Goal: Task Accomplishment & Management: Manage account settings

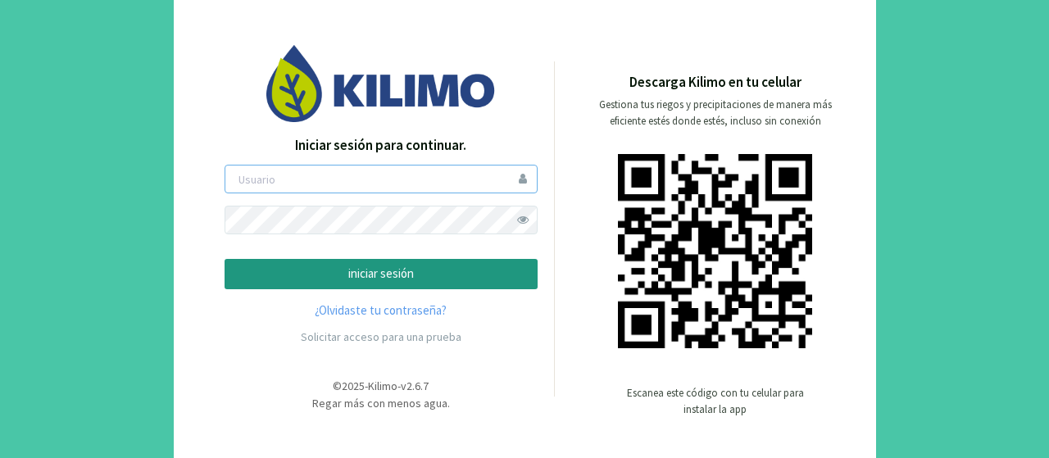
click at [313, 179] on input "email" at bounding box center [381, 179] width 313 height 29
click at [370, 182] on input "[EMAIL_ADDRESS][DOMAIN_NAME]" at bounding box center [381, 179] width 313 height 29
type input "d"
type input "[PERSON_NAME]"
click at [395, 311] on link "¿Olvidaste tu contraseña?" at bounding box center [381, 311] width 313 height 19
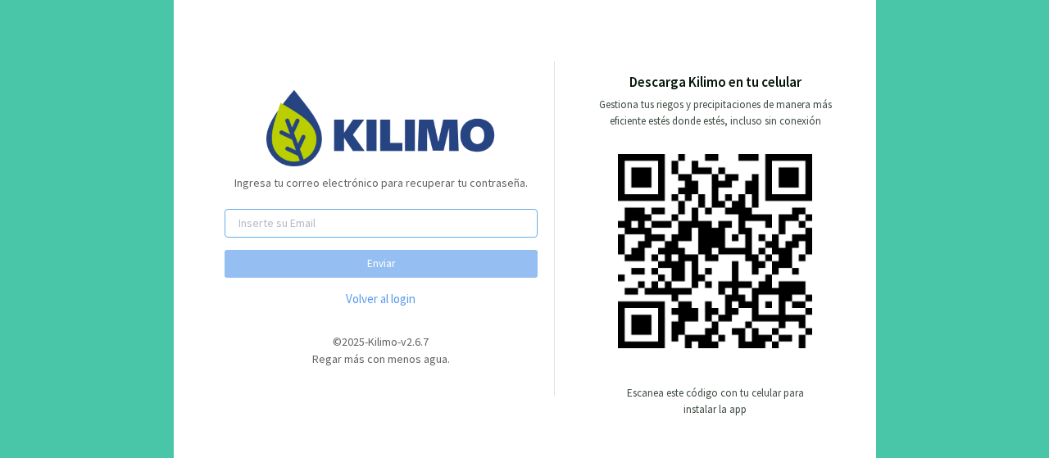
click at [295, 229] on input "email" at bounding box center [381, 223] width 313 height 29
type input "[EMAIL_ADDRESS][DOMAIN_NAME]"
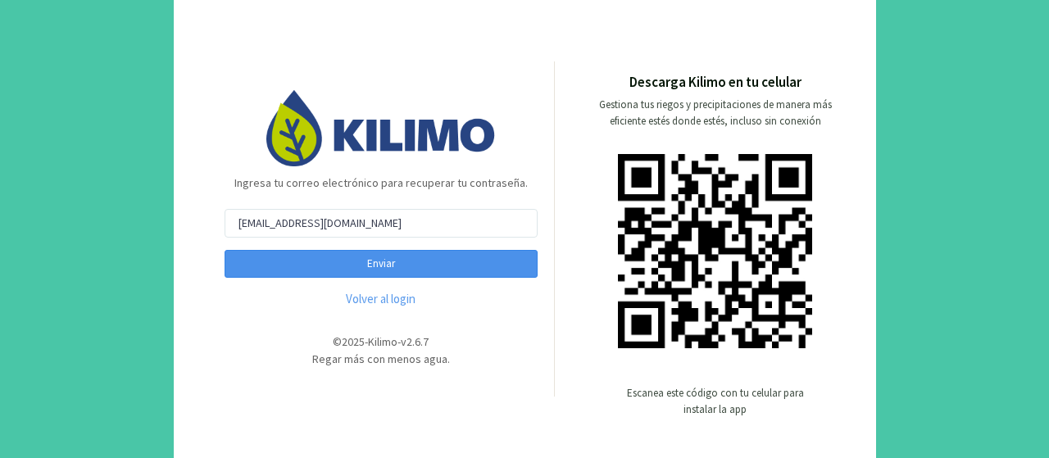
click at [423, 258] on button "Enviar" at bounding box center [381, 264] width 313 height 28
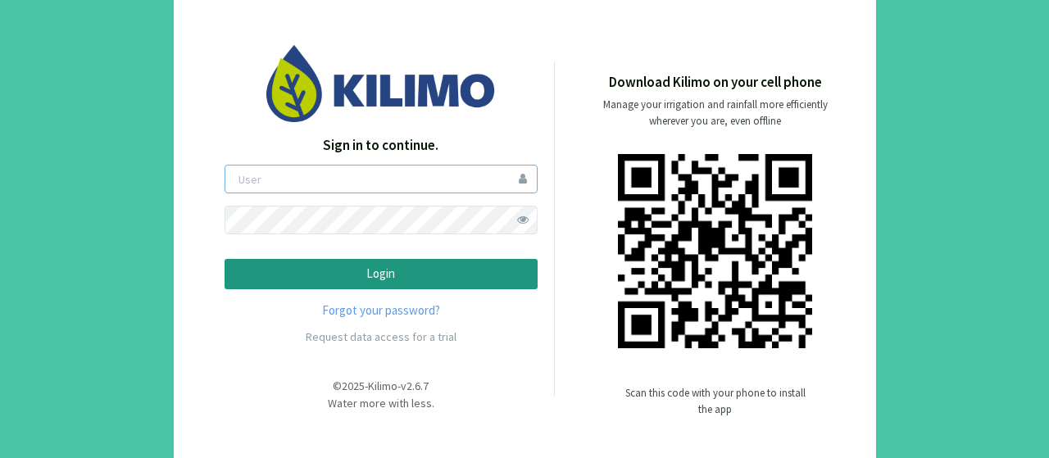
click at [315, 184] on input "email" at bounding box center [381, 179] width 313 height 29
type input "dariocorrea"
click at [371, 311] on link "Forgot your password?" at bounding box center [381, 311] width 313 height 19
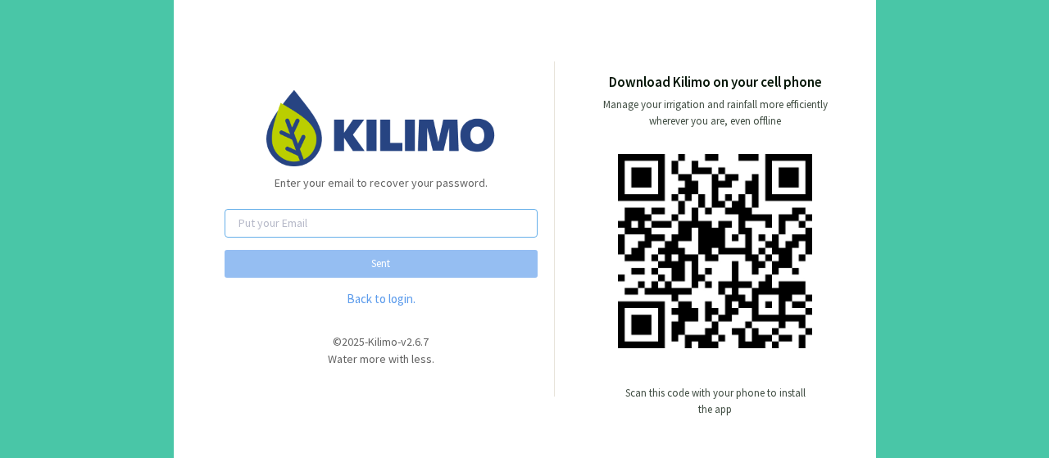
click at [292, 227] on input "email" at bounding box center [381, 223] width 313 height 29
type input "dacorrea@vspt.com.ar"
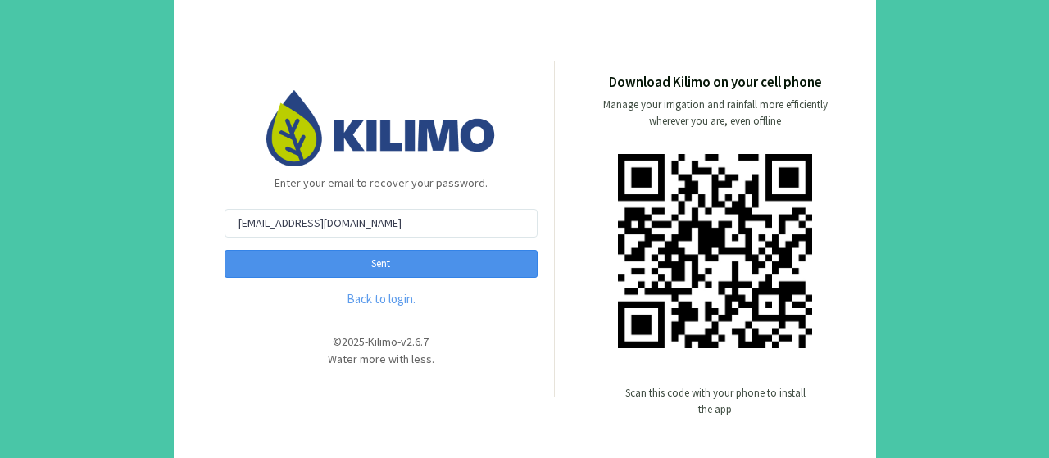
click at [400, 265] on button "Sent" at bounding box center [381, 264] width 313 height 28
